Goal: Navigation & Orientation: Go to known website

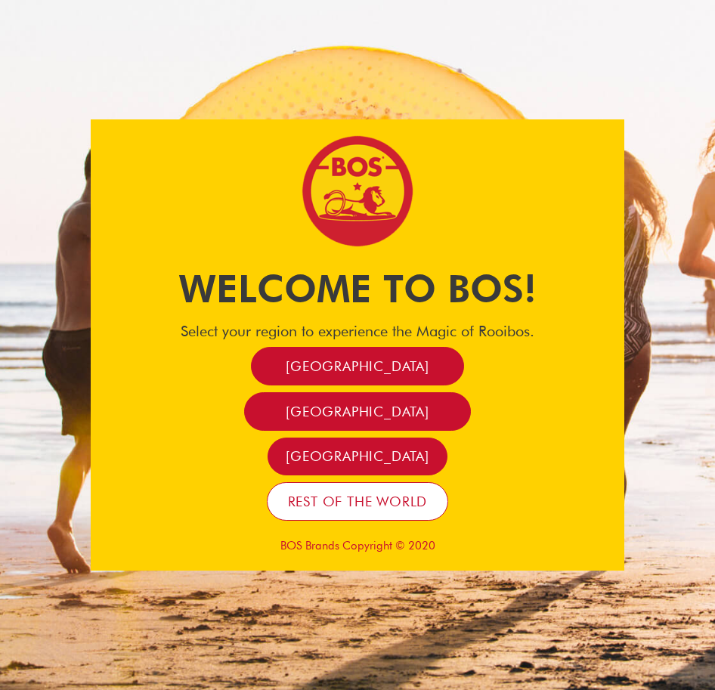
click at [357, 503] on span "Rest of the world" at bounding box center [358, 501] width 140 height 17
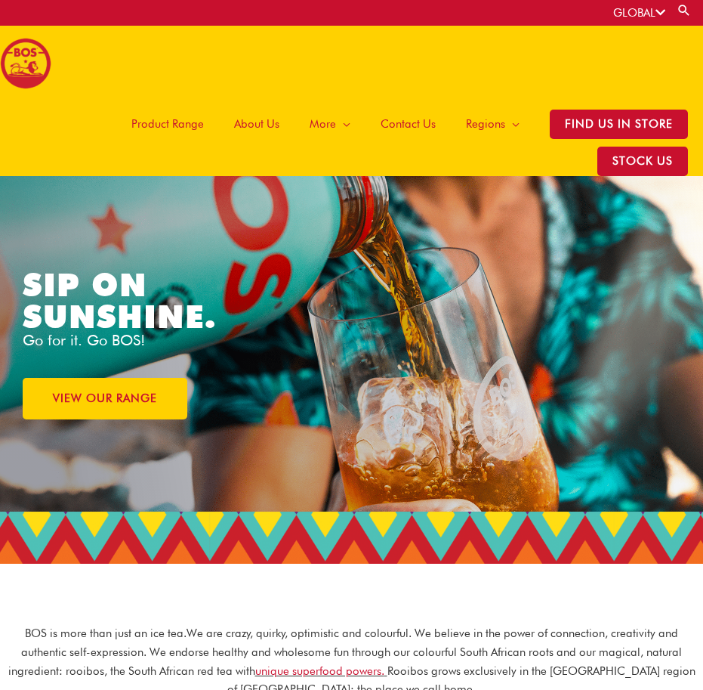
click at [652, 10] on link "GLOBAL" at bounding box center [639, 13] width 52 height 14
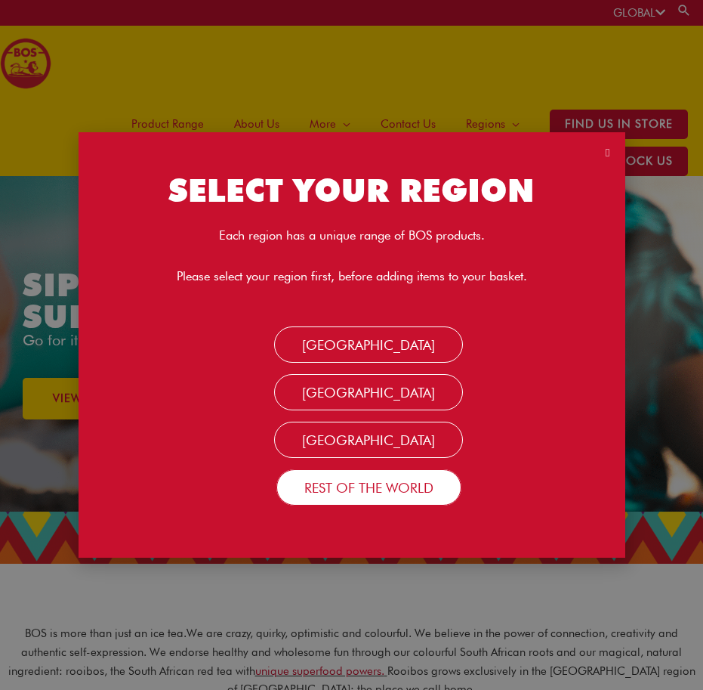
click at [393, 492] on link "Rest Of the World" at bounding box center [368, 487] width 185 height 36
